Goal: Navigation & Orientation: Find specific page/section

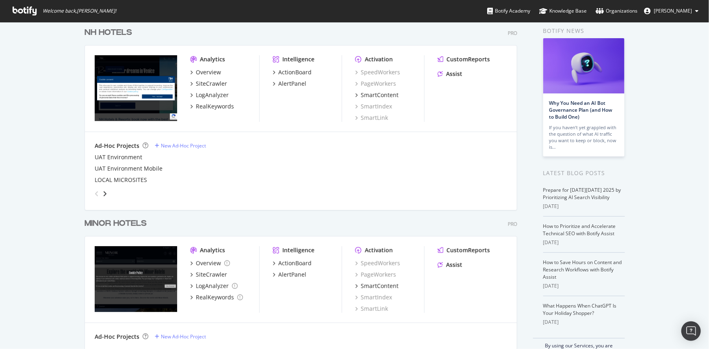
scroll to position [53, 0]
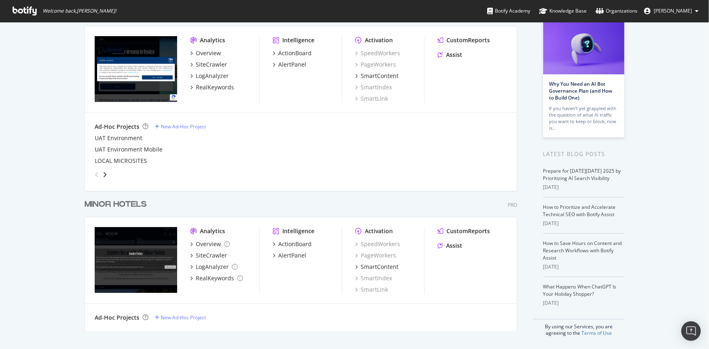
click at [59, 152] on div "My Web Properties Most recent crawl NH HOTELS Pro Analytics Overview SiteCrawle…" at bounding box center [354, 159] width 709 height 381
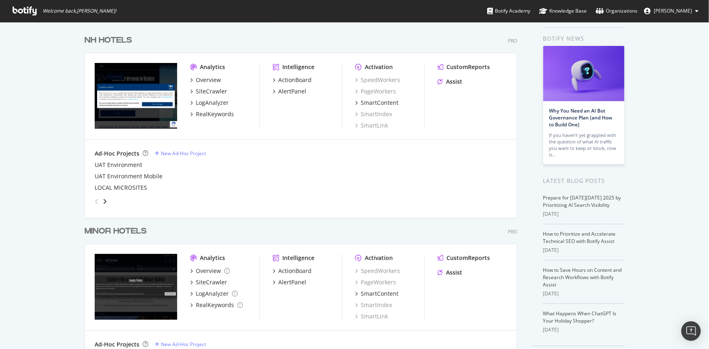
scroll to position [0, 0]
